Goal: Information Seeking & Learning: Learn about a topic

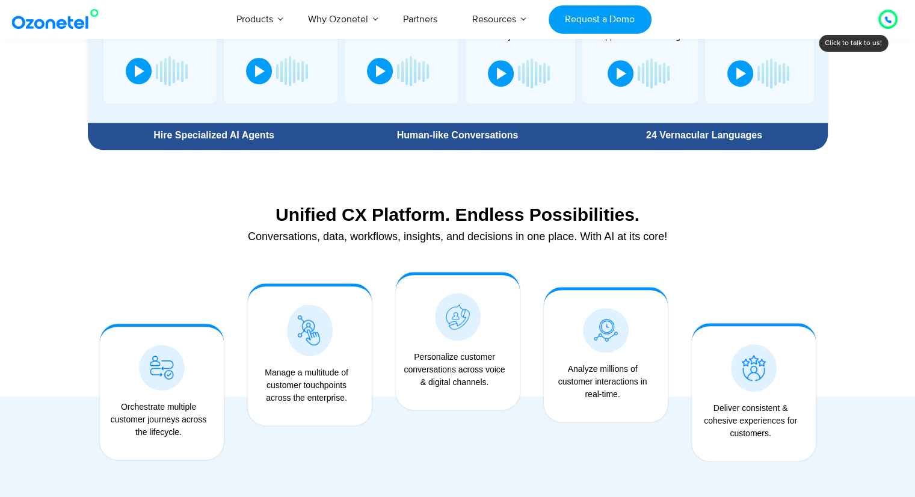
scroll to position [796, 0]
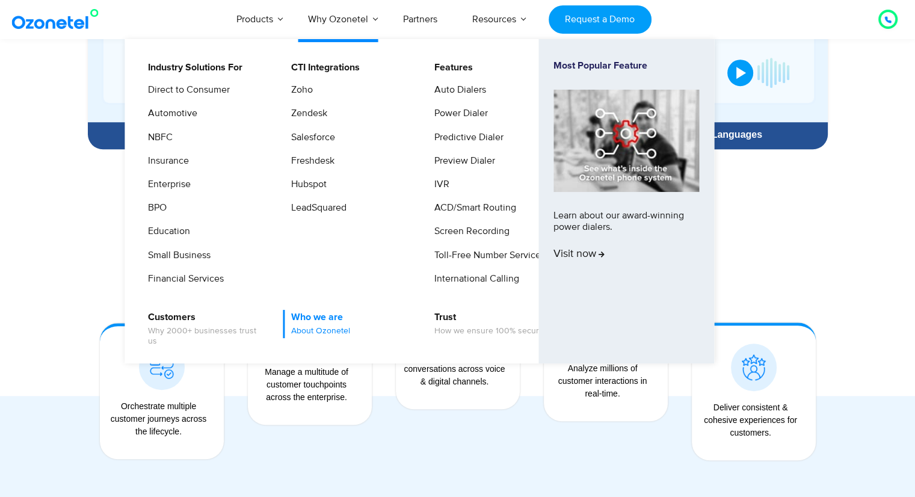
click at [307, 318] on link "Who we are About Ozonetel" at bounding box center [317, 324] width 69 height 28
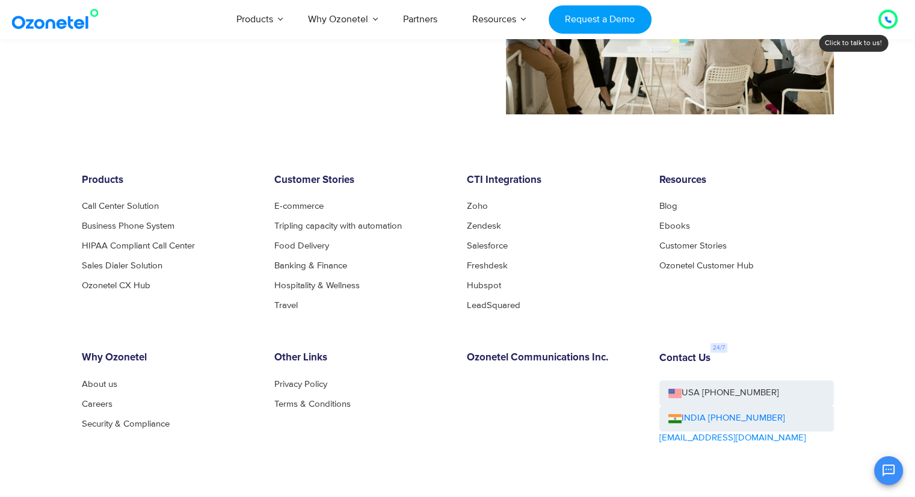
scroll to position [1293, 0]
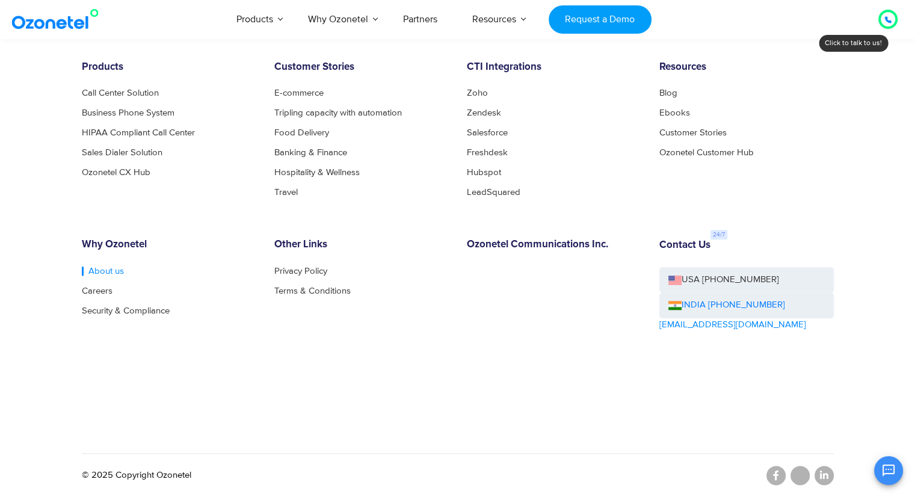
click at [110, 267] on link "About us" at bounding box center [103, 271] width 42 height 9
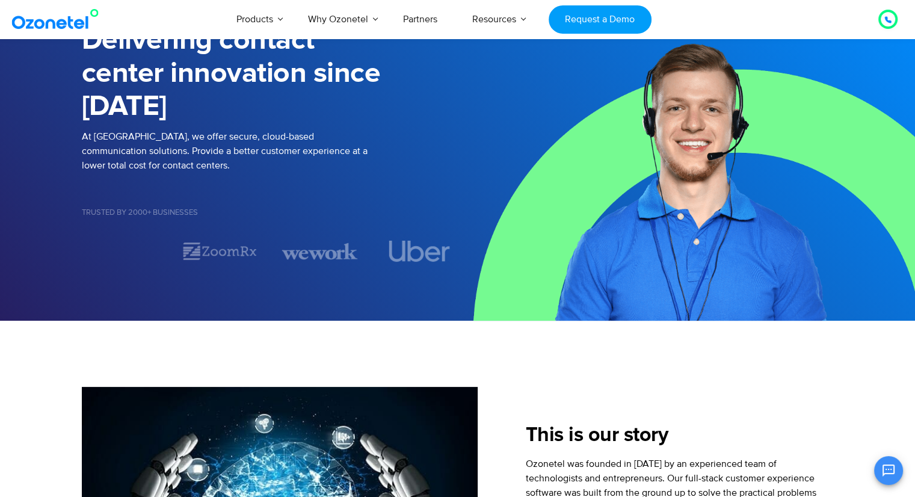
scroll to position [117, 0]
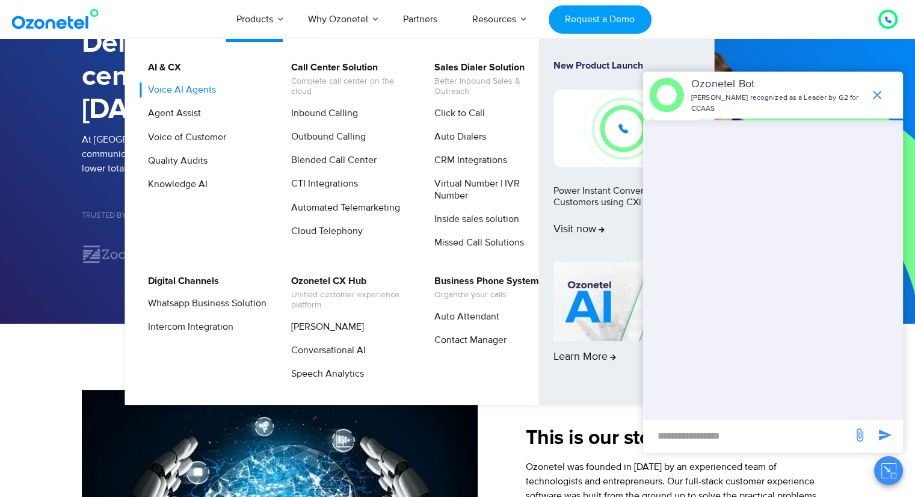
click at [187, 94] on link "Voice AI Agents" at bounding box center [179, 89] width 78 height 15
click at [188, 94] on link "Voice AI Agents" at bounding box center [179, 89] width 78 height 15
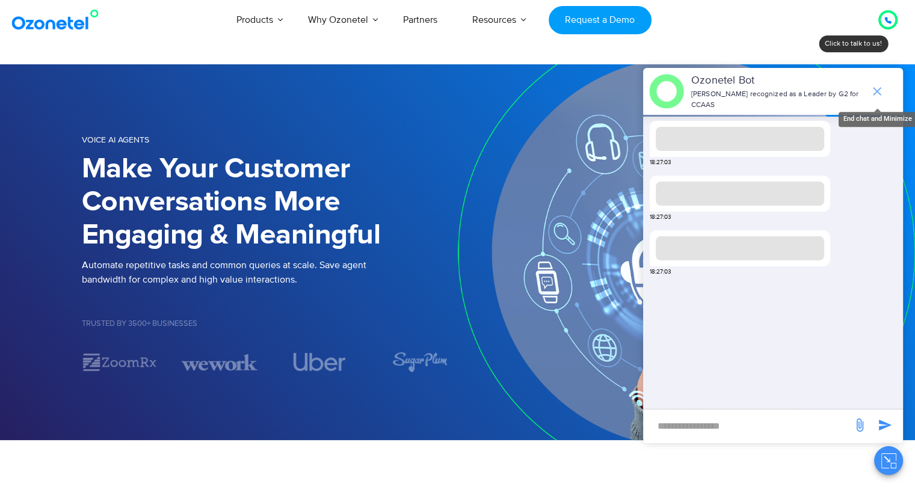
click at [875, 90] on icon "end chat or minimize" at bounding box center [877, 91] width 14 height 14
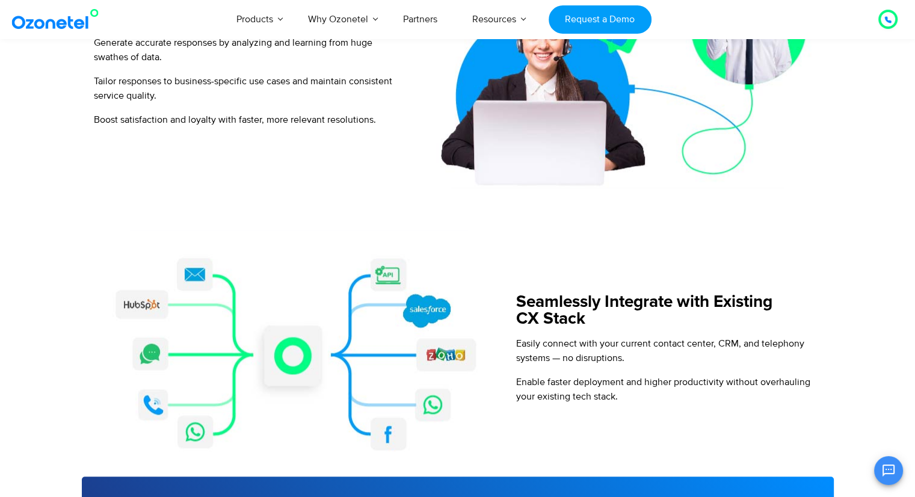
scroll to position [1201, 0]
